Goal: Navigation & Orientation: Find specific page/section

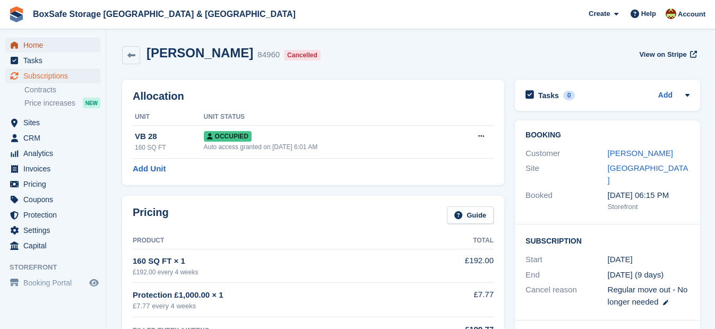
click at [72, 45] on span "Home" at bounding box center [55, 45] width 64 height 15
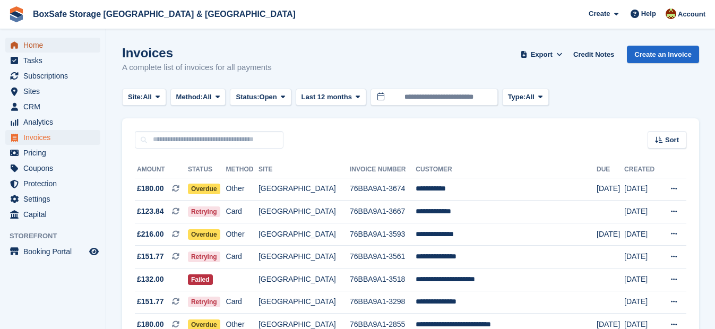
click at [48, 45] on span "Home" at bounding box center [55, 45] width 64 height 15
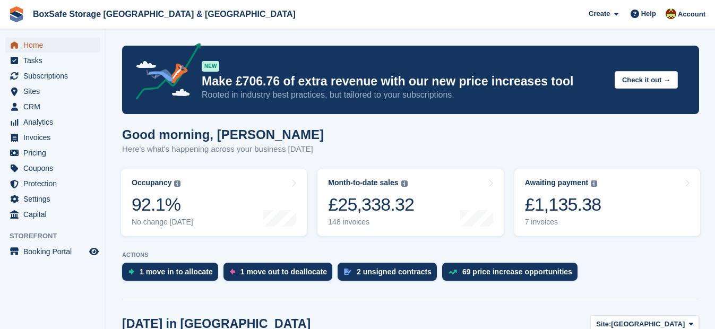
click at [46, 42] on span "Home" at bounding box center [55, 45] width 64 height 15
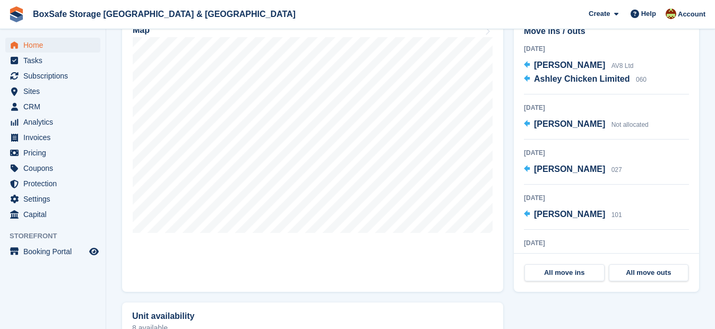
scroll to position [35, 0]
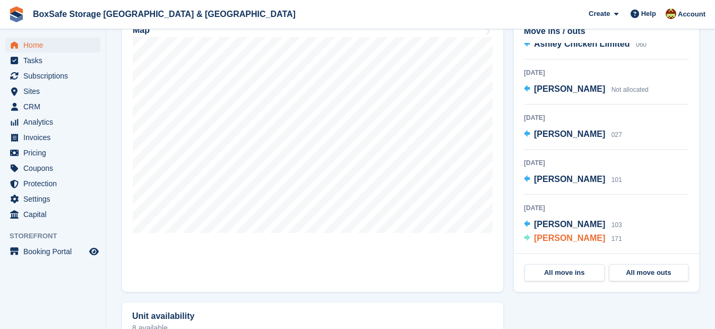
click at [579, 240] on span "[PERSON_NAME]" at bounding box center [569, 238] width 71 height 9
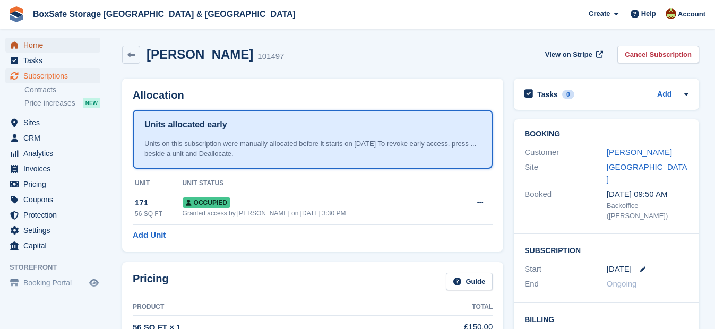
click at [36, 47] on span "Home" at bounding box center [55, 45] width 64 height 15
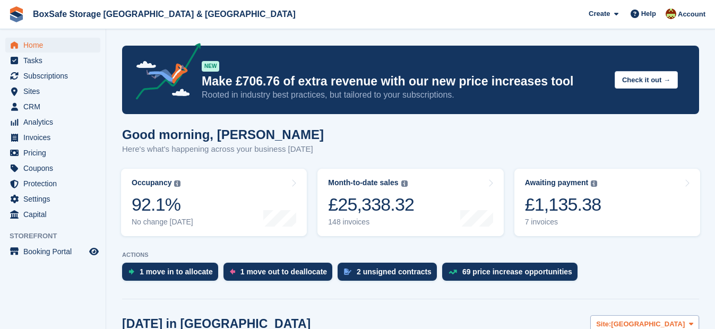
scroll to position [214, 0]
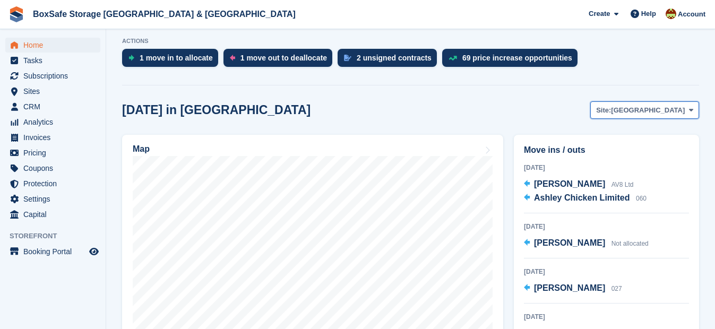
click at [672, 114] on span "[GEOGRAPHIC_DATA]" at bounding box center [648, 110] width 74 height 11
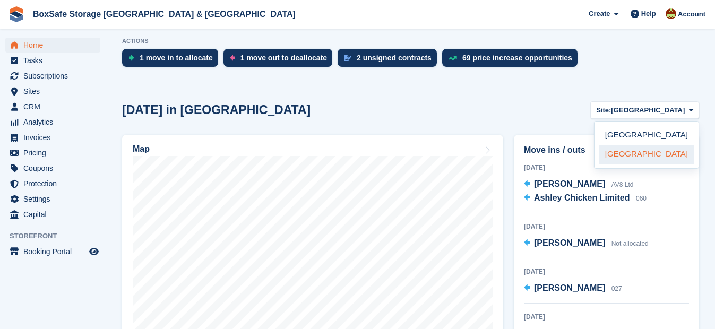
click at [660, 150] on link "[GEOGRAPHIC_DATA]" at bounding box center [647, 154] width 96 height 19
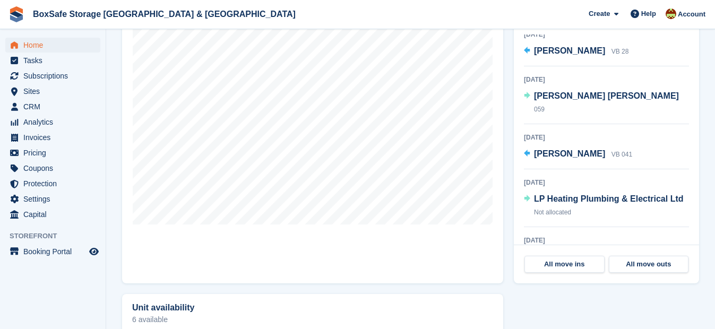
scroll to position [65, 0]
